Goal: Task Accomplishment & Management: Complete application form

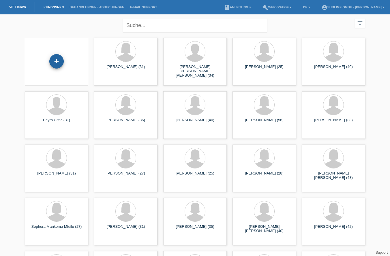
click at [61, 60] on div "+" at bounding box center [56, 61] width 14 height 14
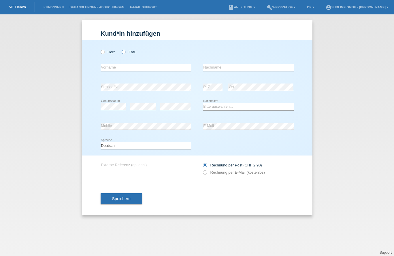
click at [121, 49] on icon at bounding box center [121, 49] width 0 height 0
click at [124, 52] on input "Frau" at bounding box center [124, 52] width 4 height 4
radio input "true"
click at [122, 69] on input "text" at bounding box center [146, 67] width 91 height 7
type input "[PERSON_NAME]"
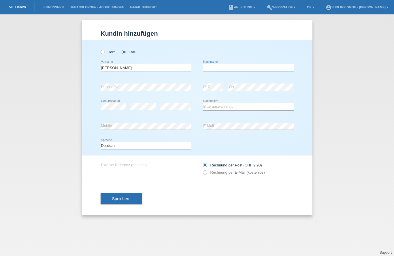
click at [250, 68] on input "text" at bounding box center [248, 67] width 91 height 7
type input "Föllmi"
click at [229, 107] on select "Bitte auswählen... Schweiz Deutschland Liechtenstein Österreich ------------ Af…" at bounding box center [248, 106] width 91 height 7
select select "CH"
click at [203, 103] on select "Bitte auswählen... Schweiz Deutschland Liechtenstein Österreich ------------ Af…" at bounding box center [248, 106] width 91 height 7
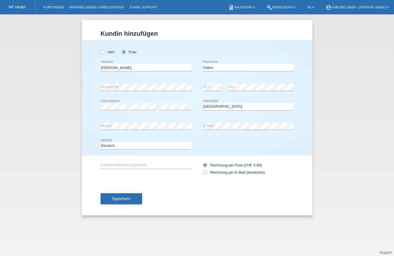
click at [204, 184] on div "Speichern" at bounding box center [197, 198] width 193 height 33
click at [217, 173] on label "Rechnung per E-Mail (kostenlos)" at bounding box center [234, 172] width 62 height 4
click at [207, 173] on input "Rechnung per E-Mail (kostenlos)" at bounding box center [205, 173] width 4 height 7
radio input "true"
click at [136, 201] on button "Speichern" at bounding box center [122, 198] width 42 height 11
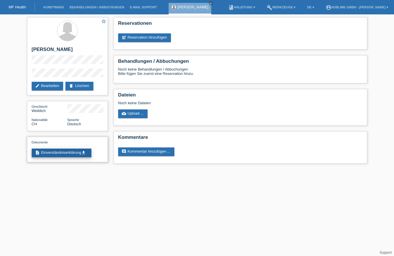
click at [70, 152] on link "description Einverständniserklärung get_app" at bounding box center [62, 153] width 60 height 9
click at [14, 7] on link "MF Health" at bounding box center [17, 7] width 17 height 4
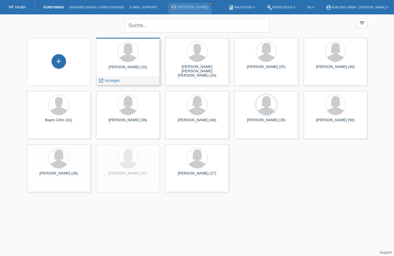
click at [140, 50] on div at bounding box center [128, 53] width 54 height 22
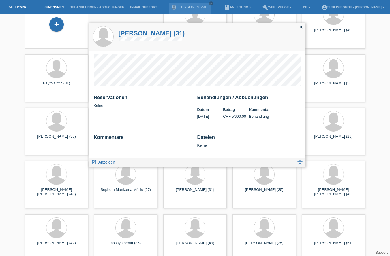
scroll to position [29, 0]
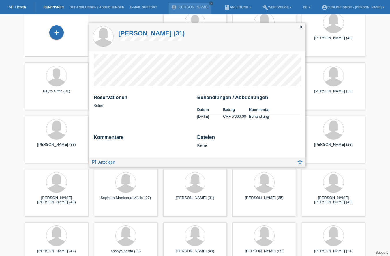
click at [301, 29] on icon "close" at bounding box center [301, 27] width 5 height 5
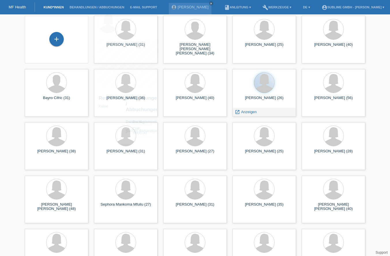
scroll to position [0, 0]
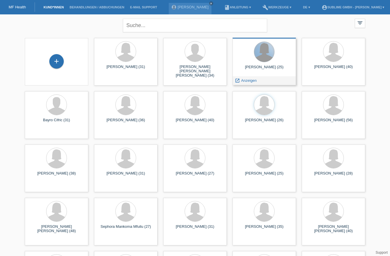
click at [271, 58] on div at bounding box center [264, 52] width 20 height 20
click at [241, 81] on span "Anzeigen" at bounding box center [249, 80] width 16 height 4
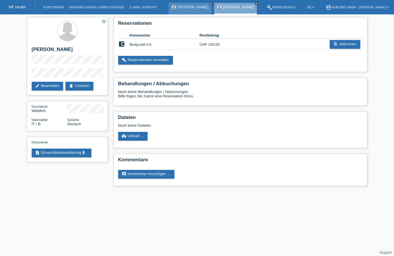
click at [195, 7] on link "[PERSON_NAME]" at bounding box center [193, 7] width 31 height 4
click at [185, 6] on link "[PERSON_NAME]" at bounding box center [193, 7] width 31 height 4
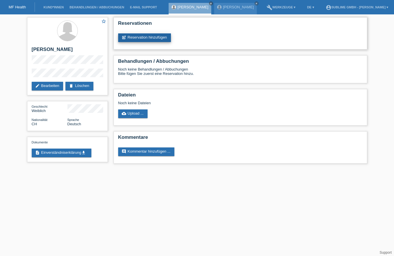
click at [143, 37] on link "post_add Reservation hinzufügen" at bounding box center [144, 37] width 53 height 9
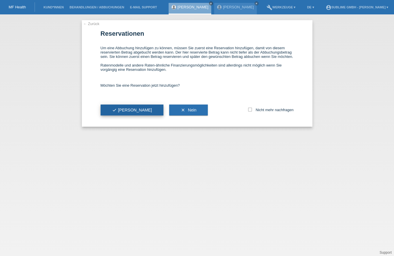
click at [120, 107] on button "check Ja" at bounding box center [132, 110] width 63 height 11
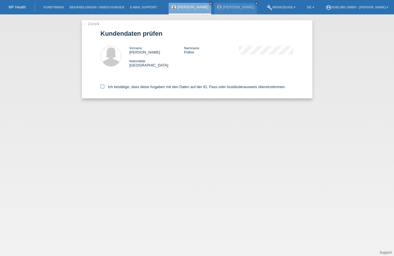
click at [110, 86] on label "Ich bestätige, dass diese Angaben mit den Daten auf der ID, Pass oder Ausländer…" at bounding box center [193, 87] width 185 height 4
click at [104, 86] on input "Ich bestätige, dass diese Angaben mit den Daten auf der ID, Pass oder Ausländer…" at bounding box center [103, 87] width 4 height 4
checkbox input "true"
